Goal: Navigation & Orientation: Find specific page/section

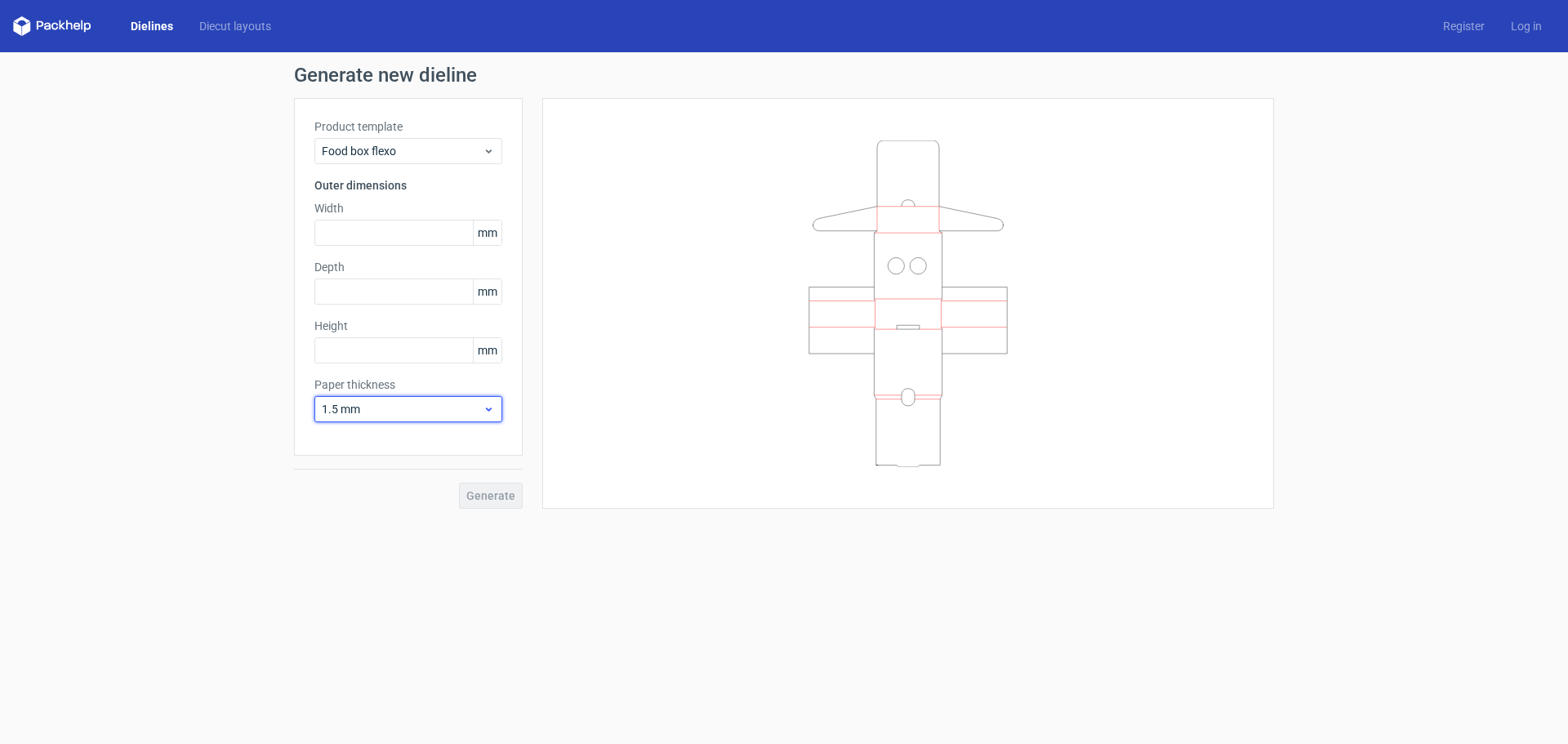
click at [439, 412] on span "1.5 mm" at bounding box center [403, 409] width 161 height 17
click at [443, 146] on span "Food box flexo" at bounding box center [403, 151] width 161 height 17
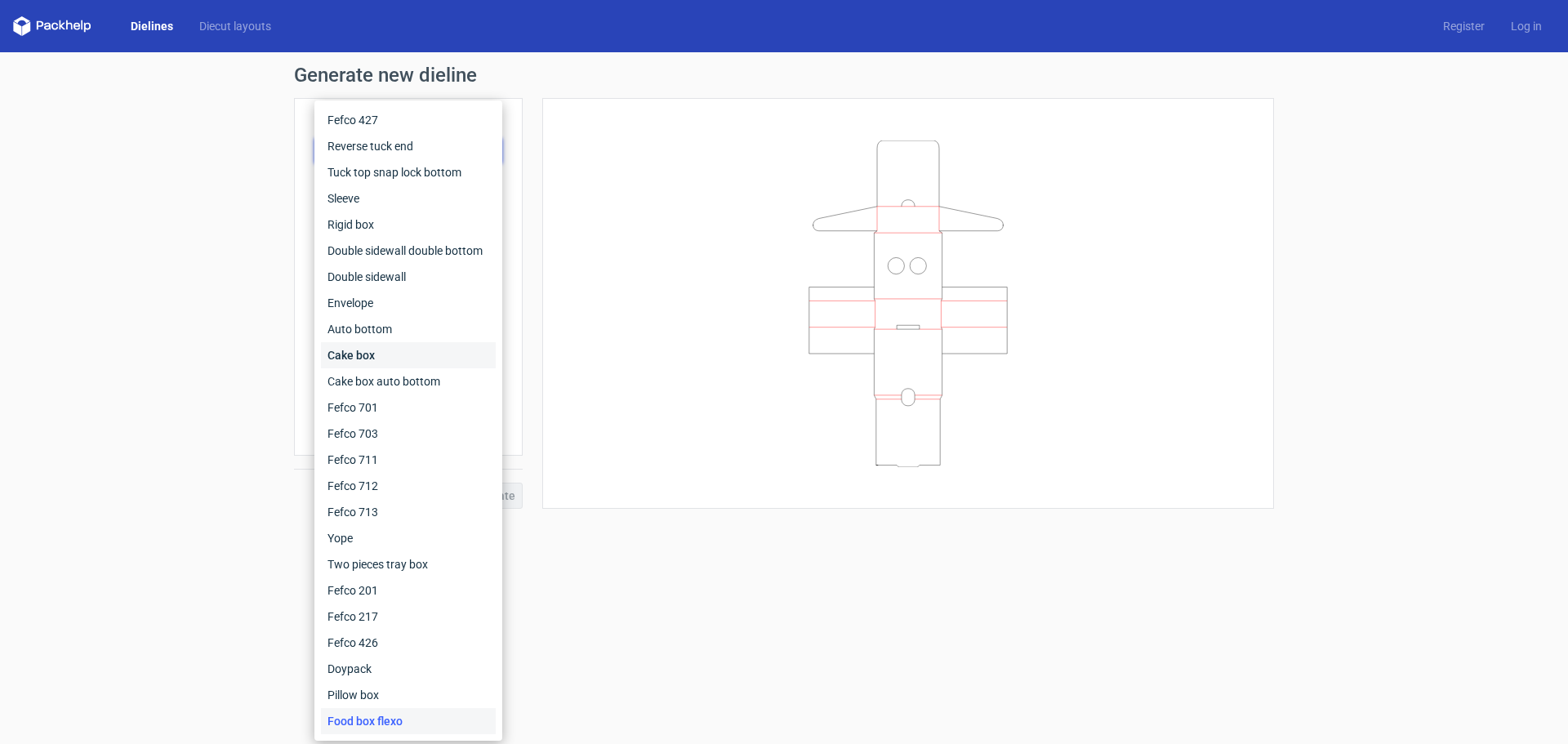
click at [410, 356] on div "Cake box" at bounding box center [409, 355] width 175 height 26
